Goal: Find specific page/section: Find specific page/section

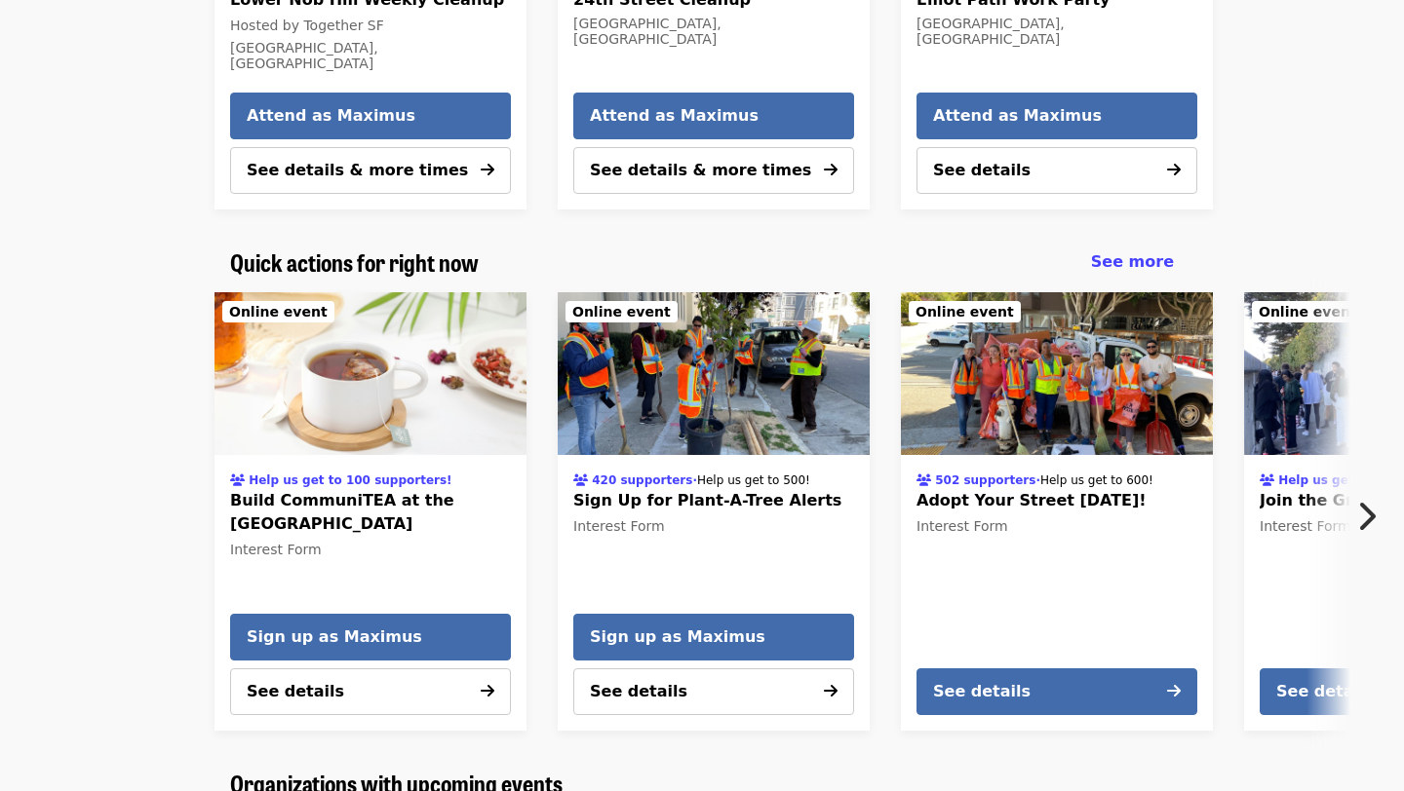
scroll to position [798, 0]
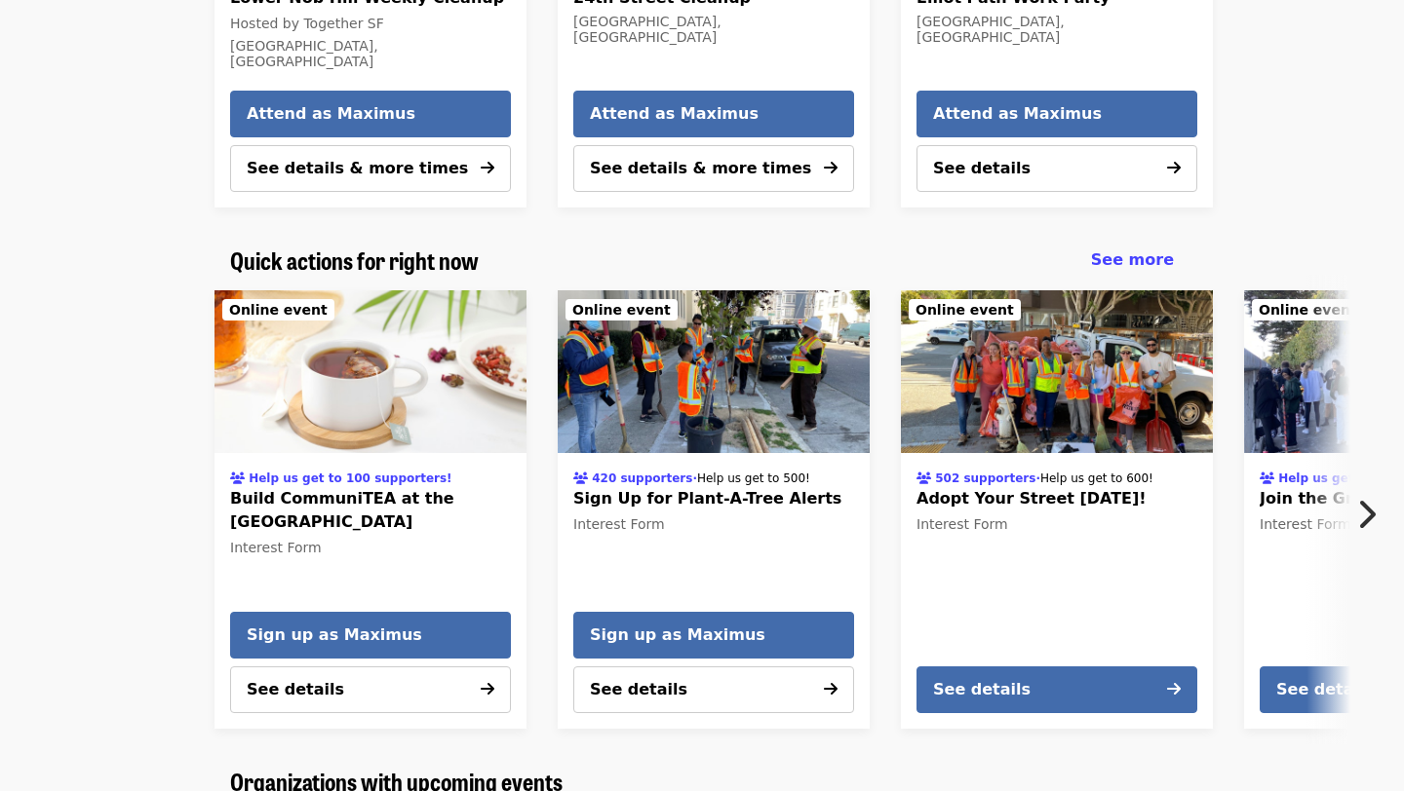
click at [1362, 506] on icon "chevron-right icon" at bounding box center [1365, 514] width 19 height 37
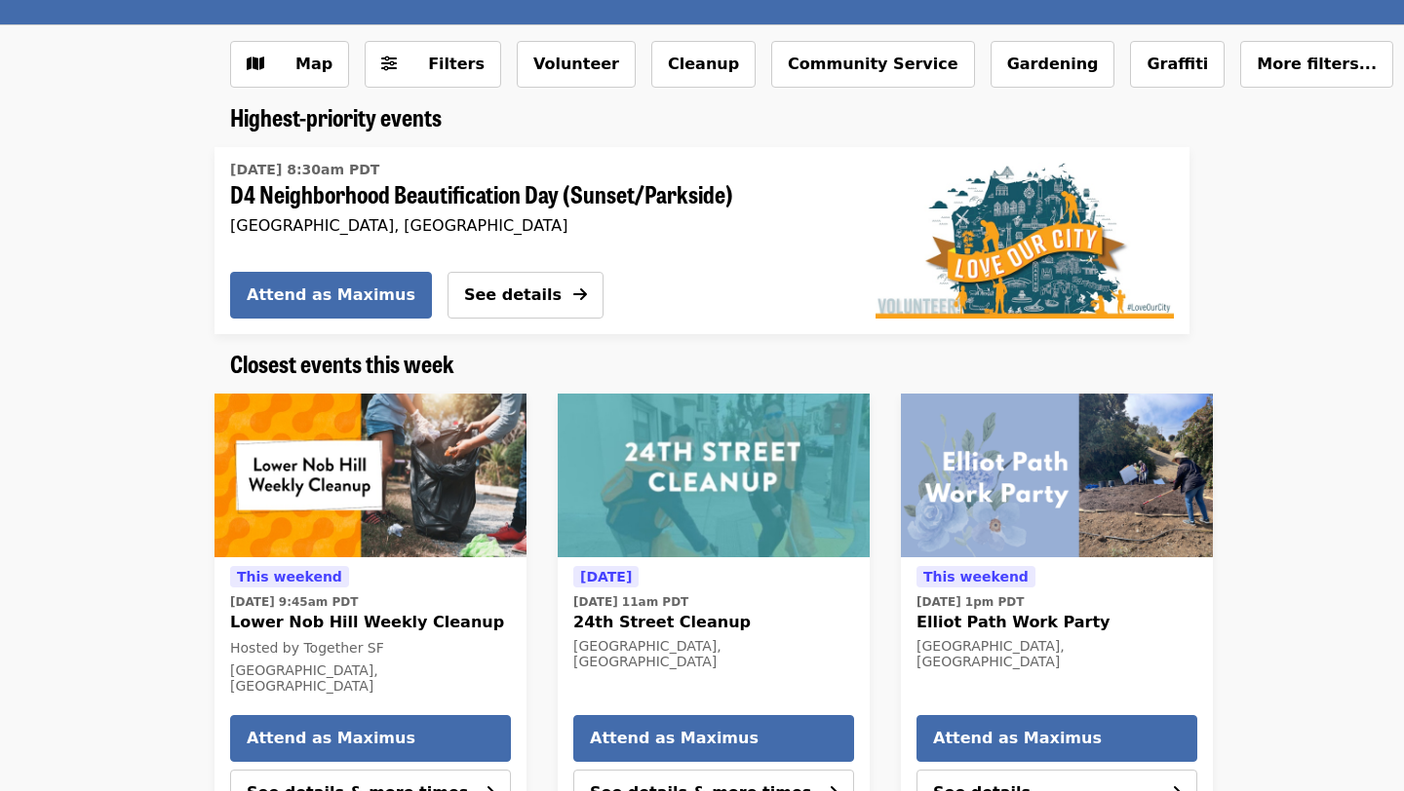
scroll to position [0, 0]
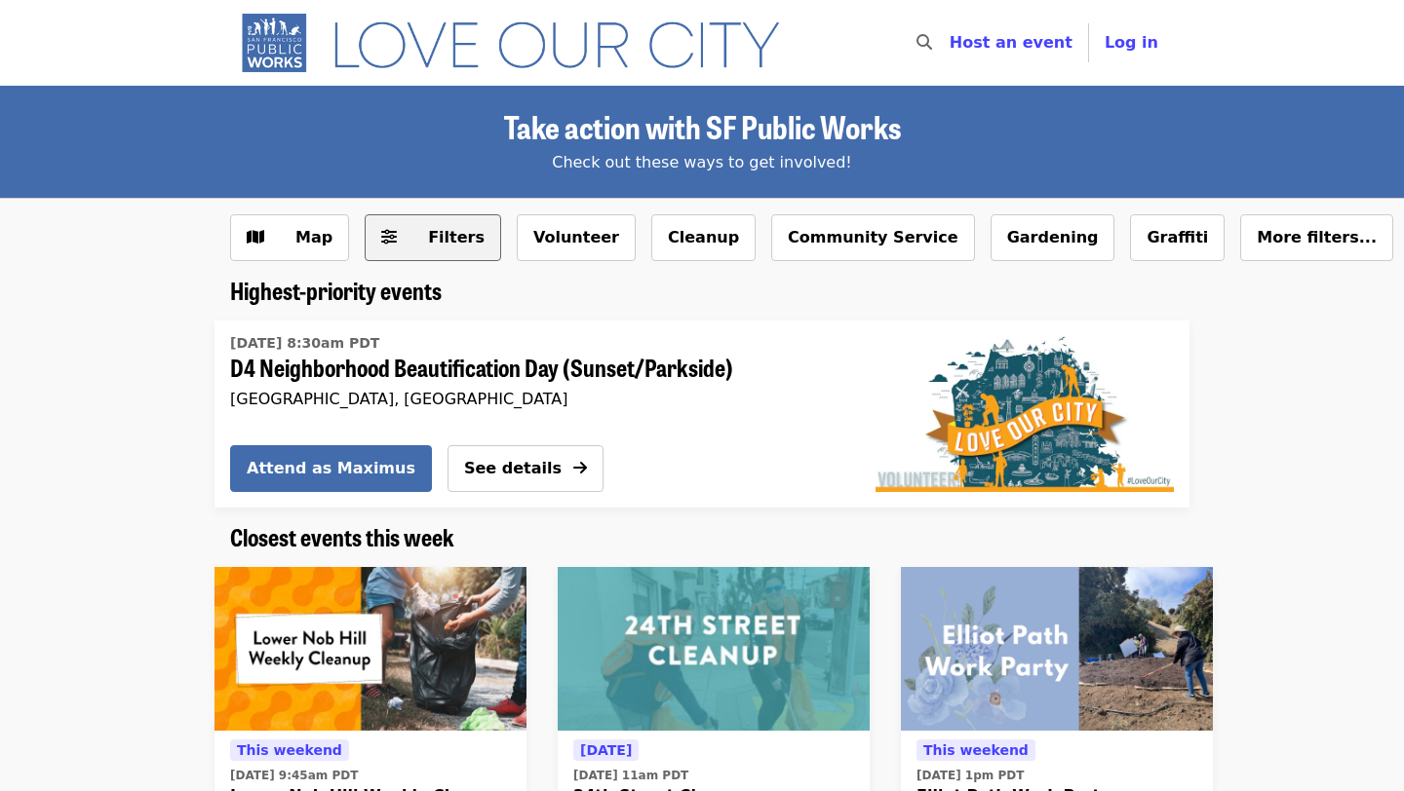
click at [408, 244] on span "Filters" at bounding box center [446, 237] width 76 height 23
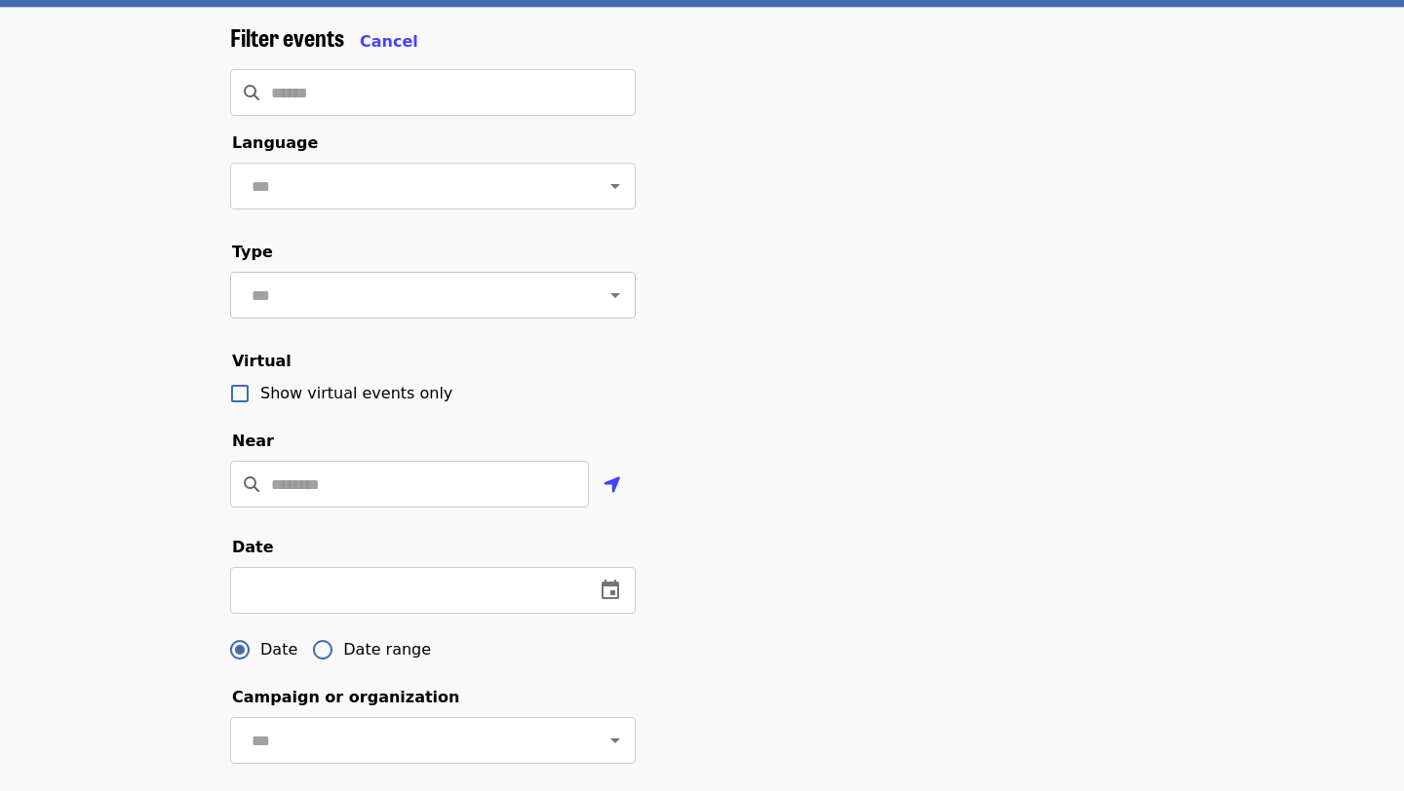
scroll to position [223, 0]
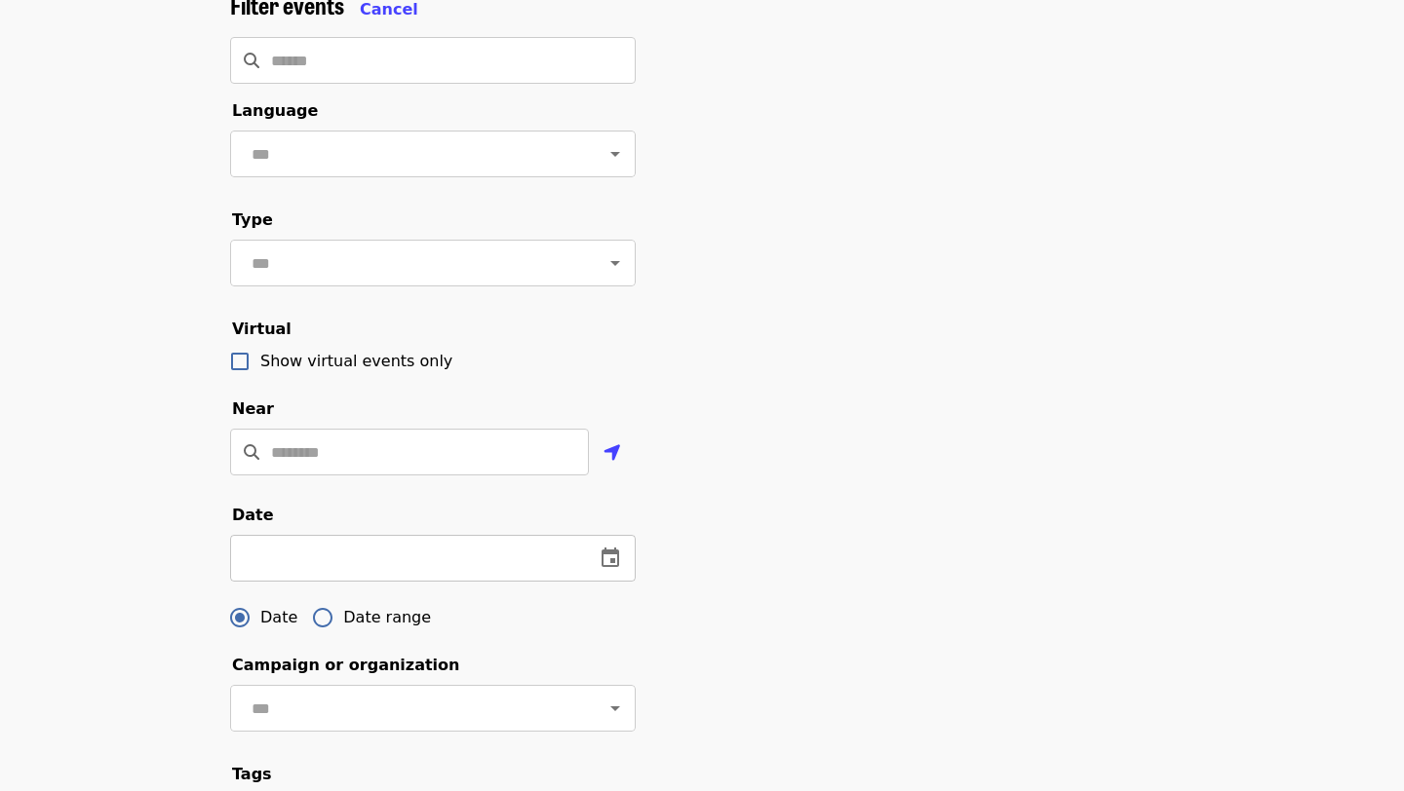
click at [606, 569] on button "change date" at bounding box center [610, 558] width 47 height 47
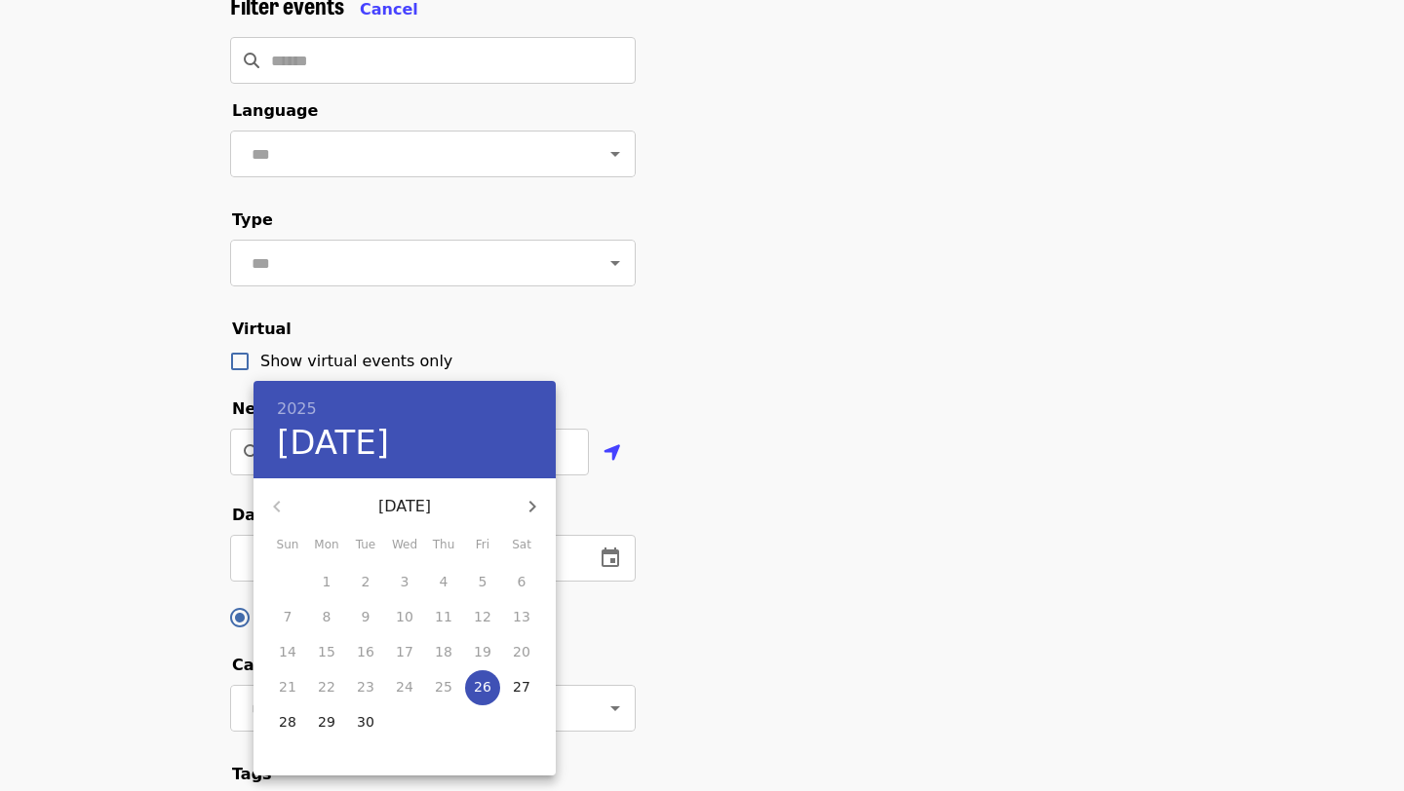
click at [624, 485] on div at bounding box center [702, 395] width 1404 height 791
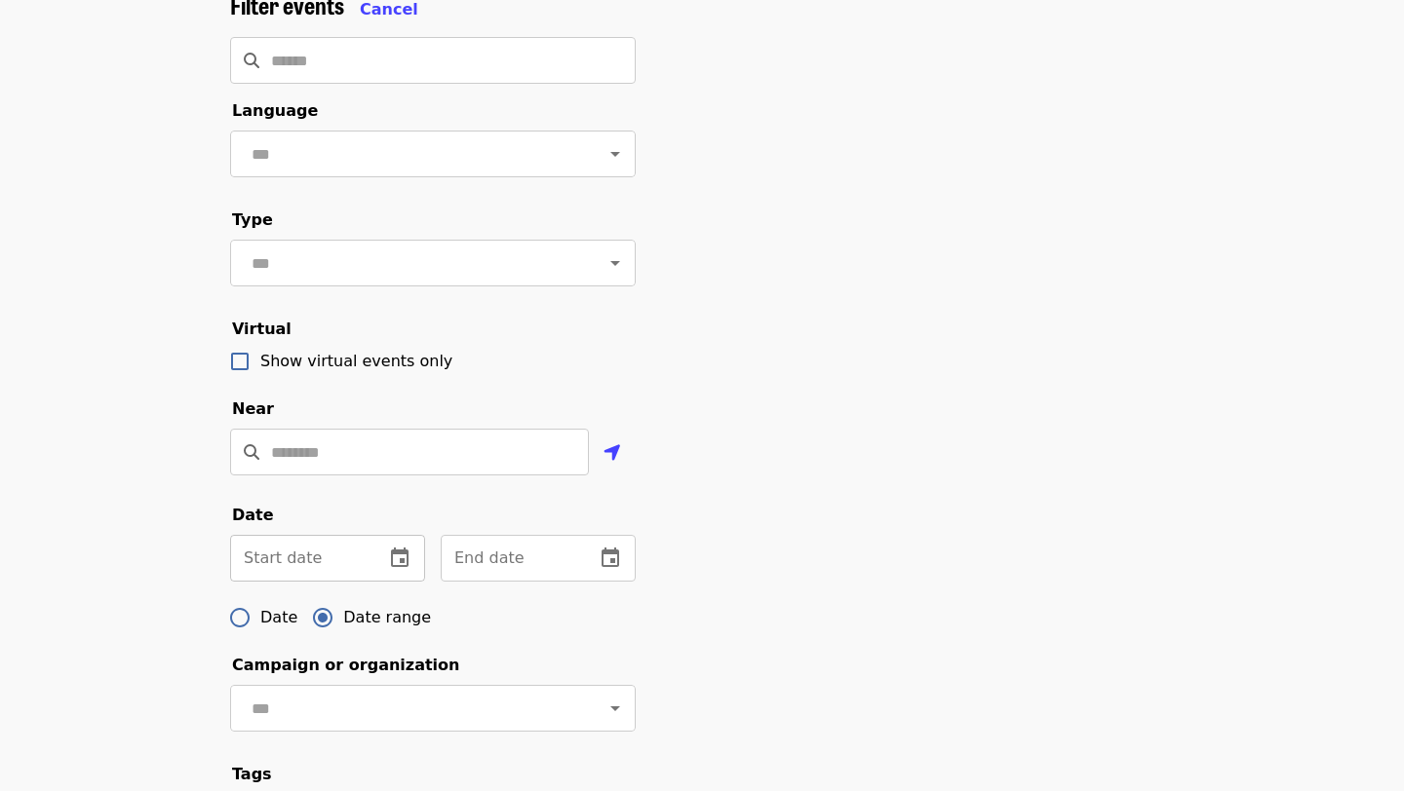
click at [399, 552] on icon "change date" at bounding box center [400, 557] width 18 height 19
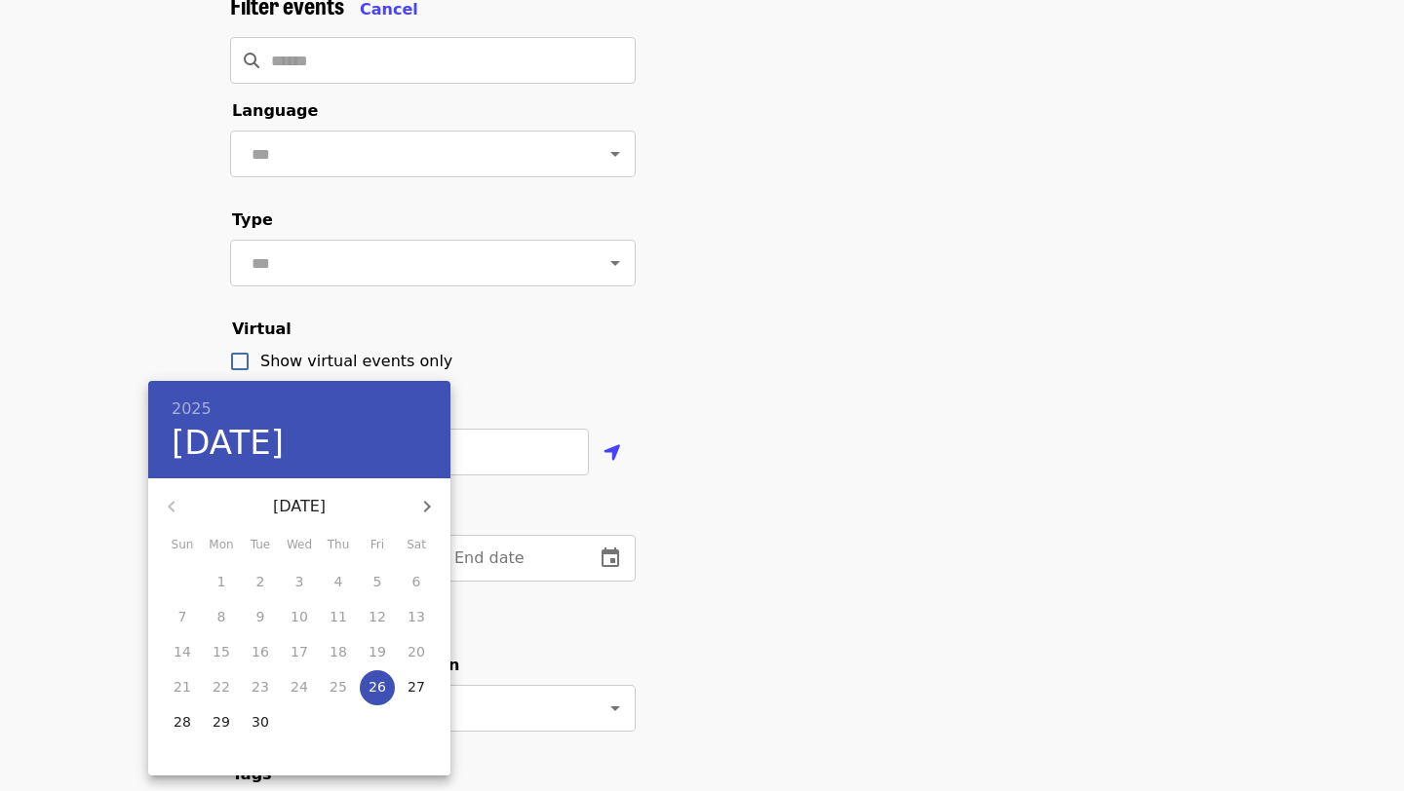
click at [629, 552] on div at bounding box center [702, 395] width 1404 height 791
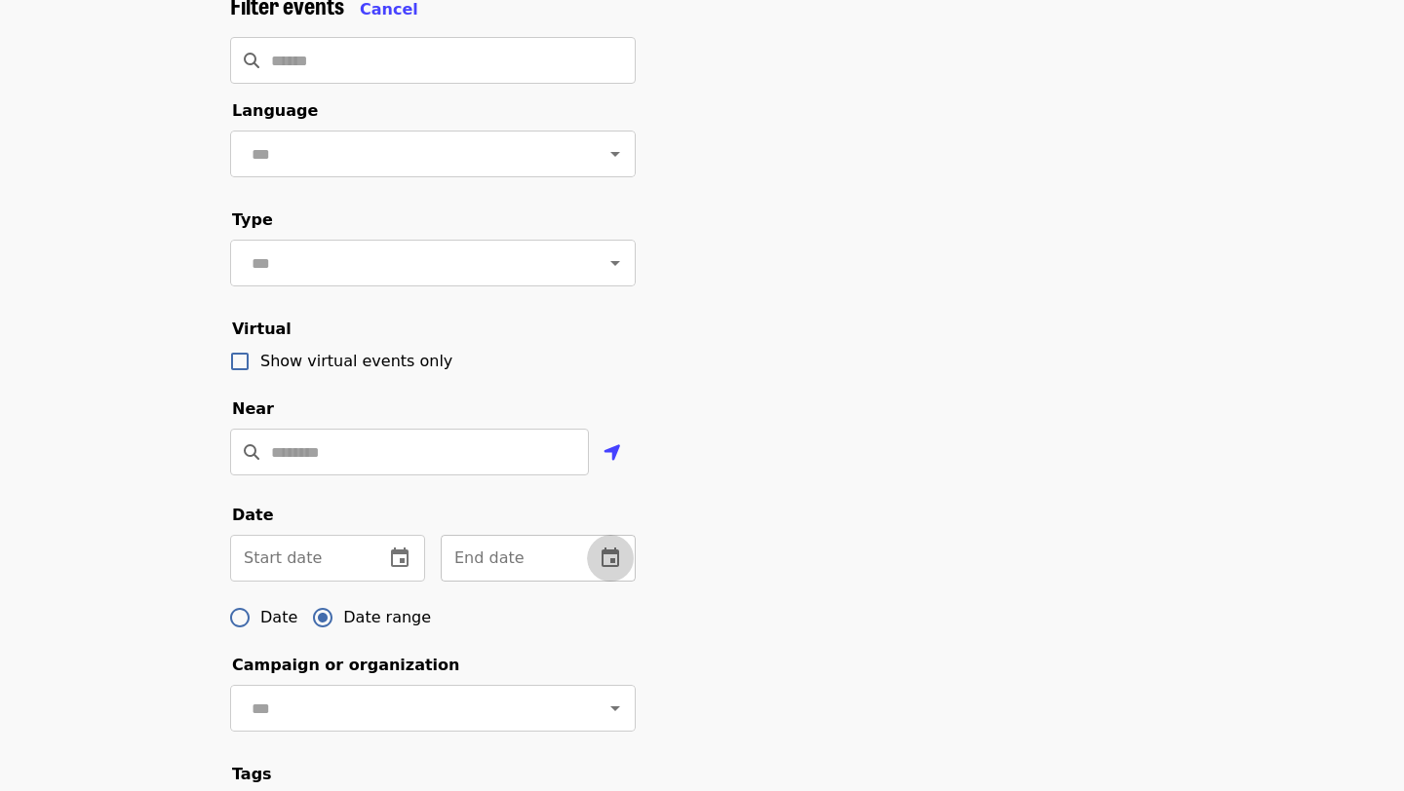
click at [605, 557] on icon "change date" at bounding box center [609, 558] width 23 height 23
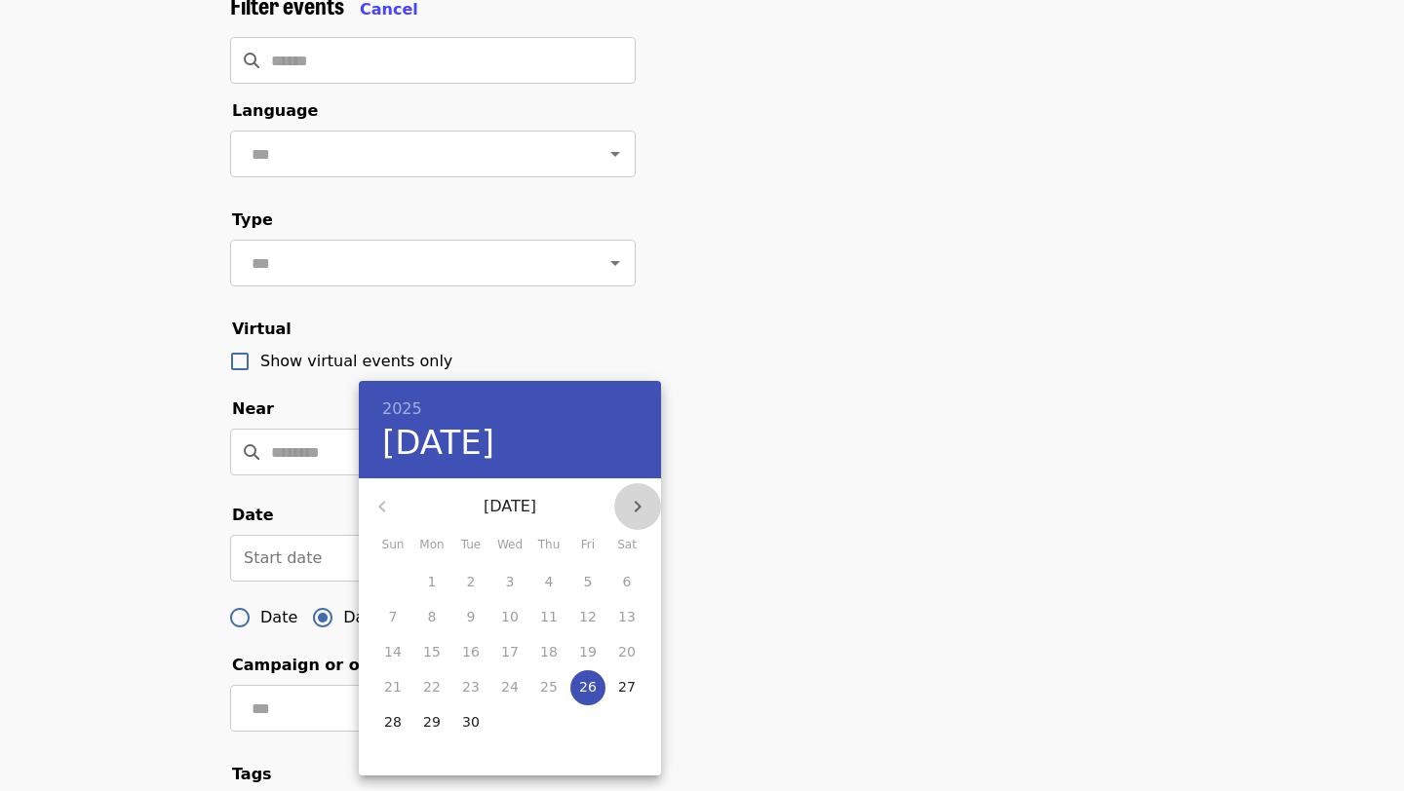
click at [639, 497] on icon "button" at bounding box center [637, 506] width 23 height 23
click at [391, 615] on p "5" at bounding box center [393, 616] width 9 height 19
type input "**********"
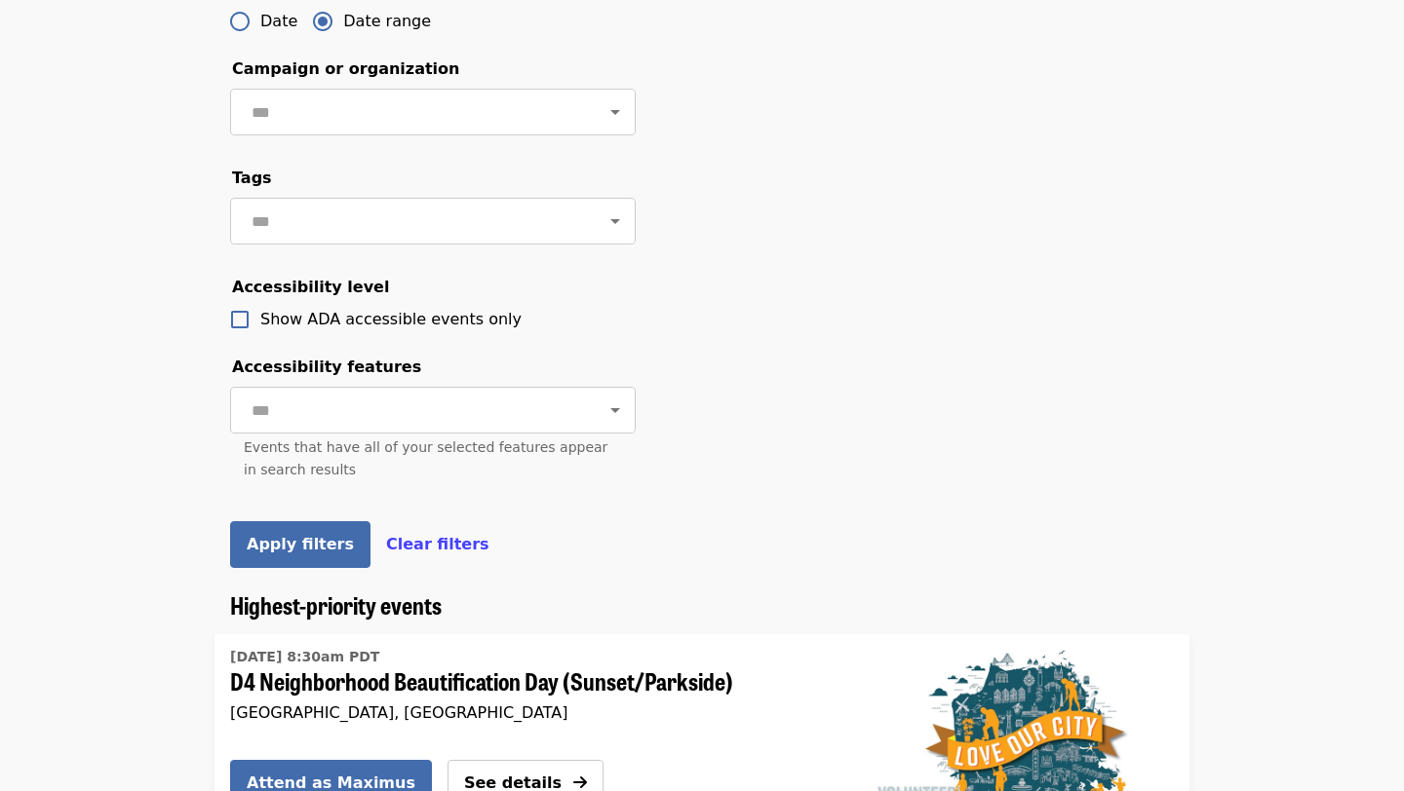
scroll to position [850, 0]
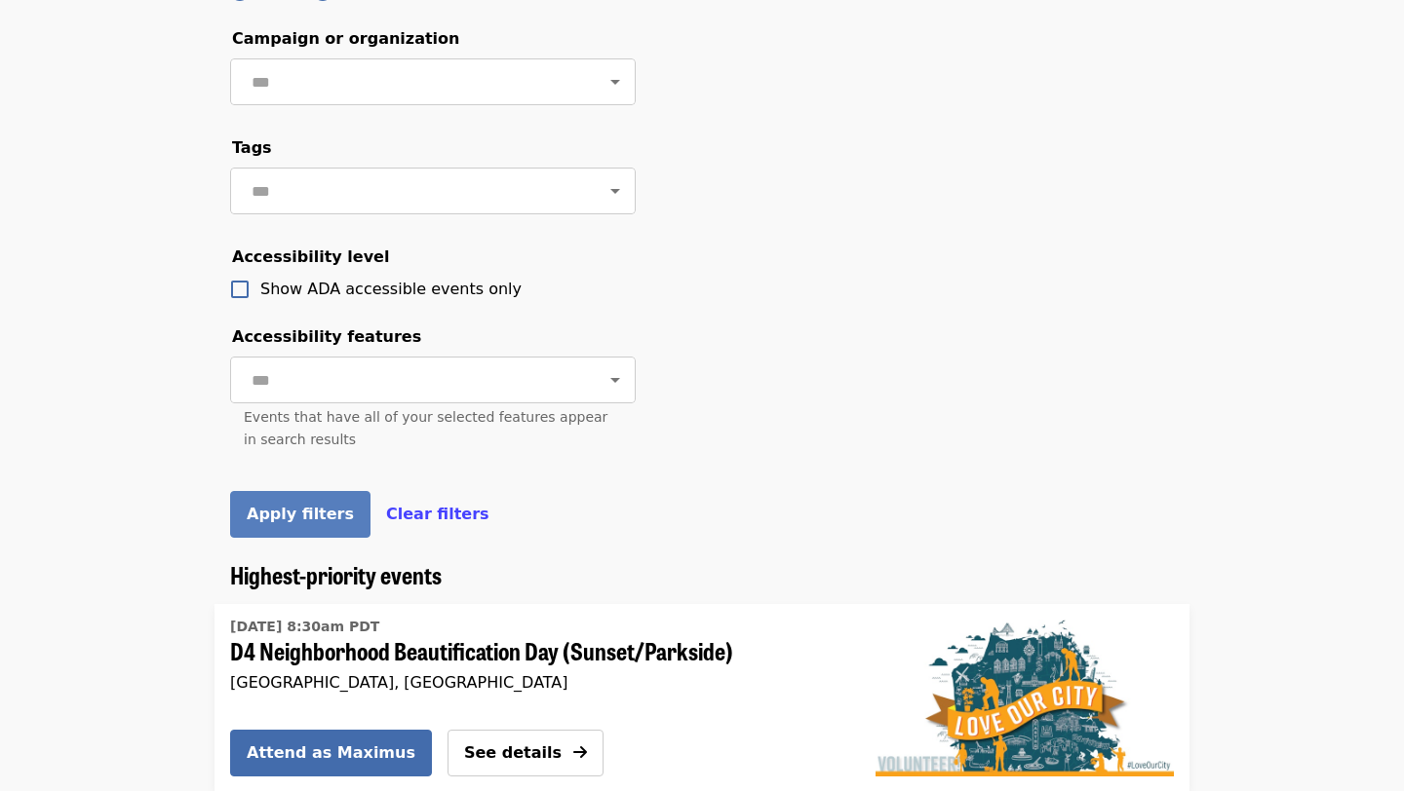
click at [317, 523] on button "Apply filters" at bounding box center [300, 514] width 140 height 47
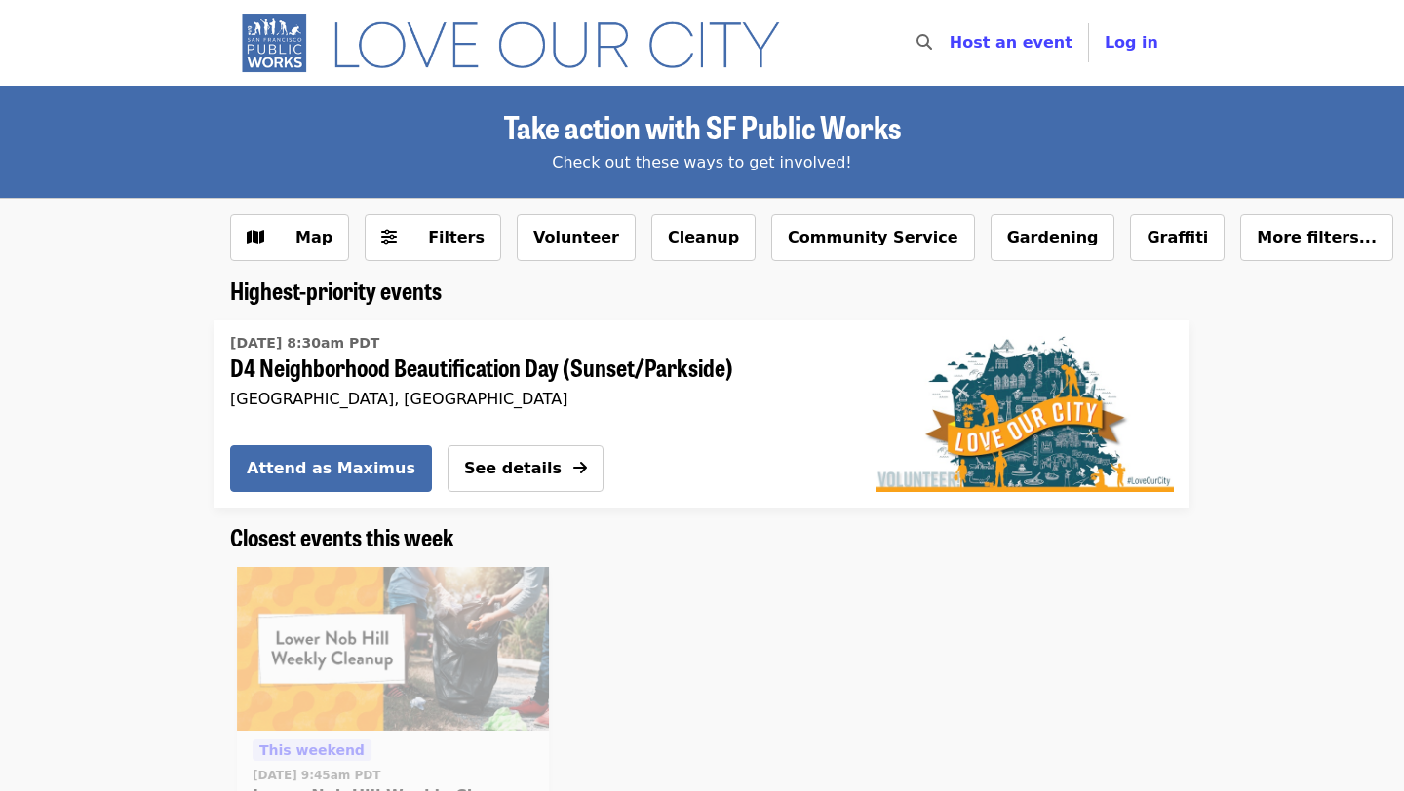
scroll to position [850, 0]
